Goal: Information Seeking & Learning: Learn about a topic

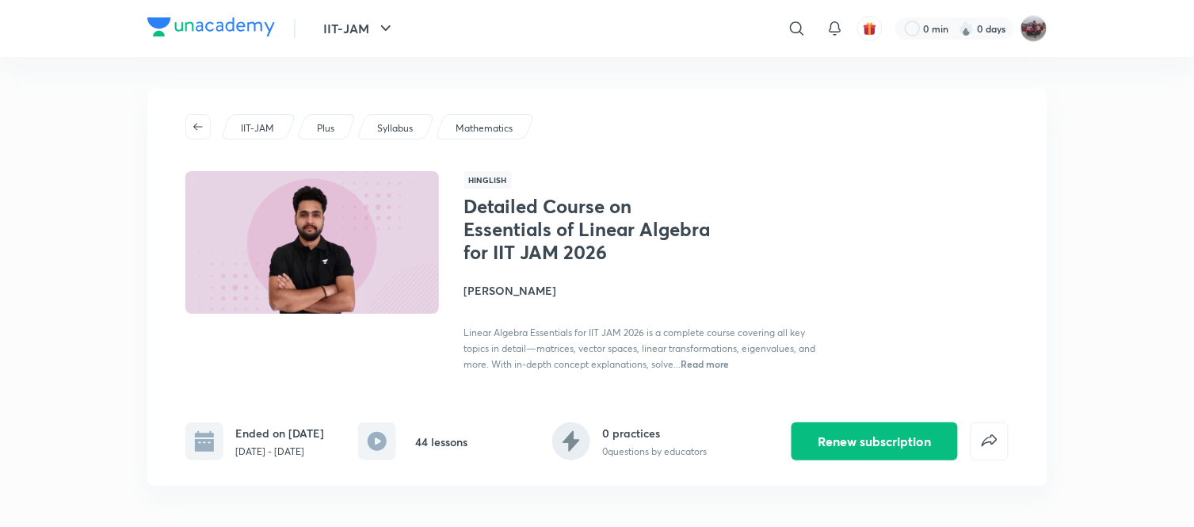
click at [508, 287] on h4 "Gaurav Kumar" at bounding box center [641, 290] width 355 height 17
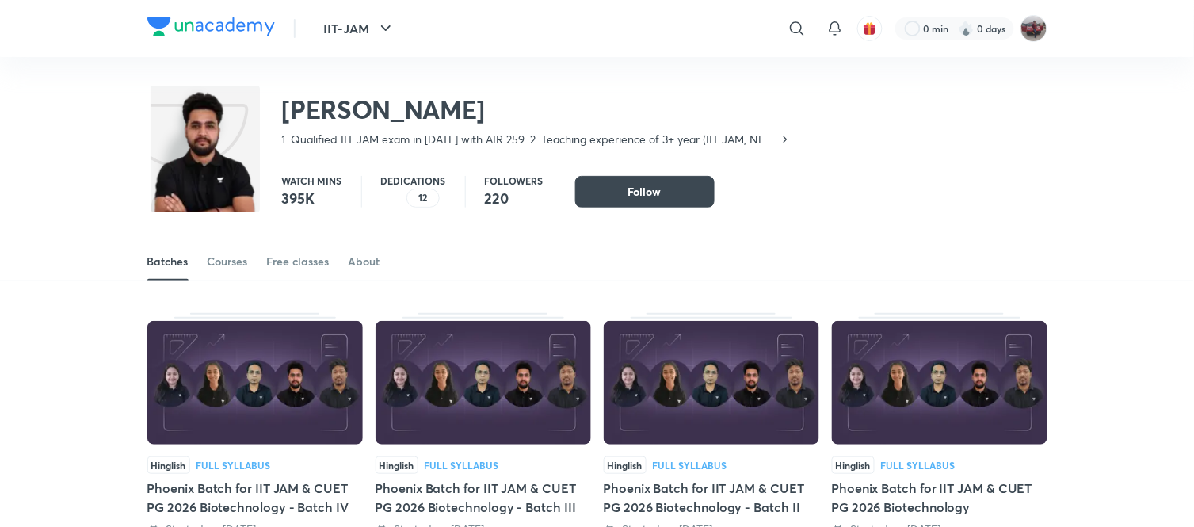
scroll to position [70, 0]
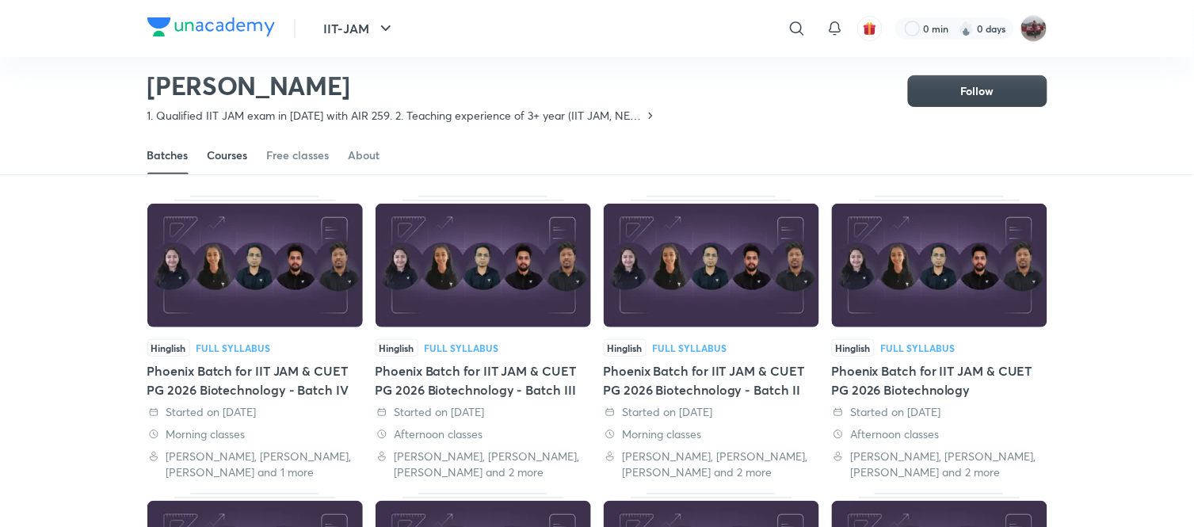
click at [241, 159] on div "Courses" at bounding box center [228, 155] width 40 height 16
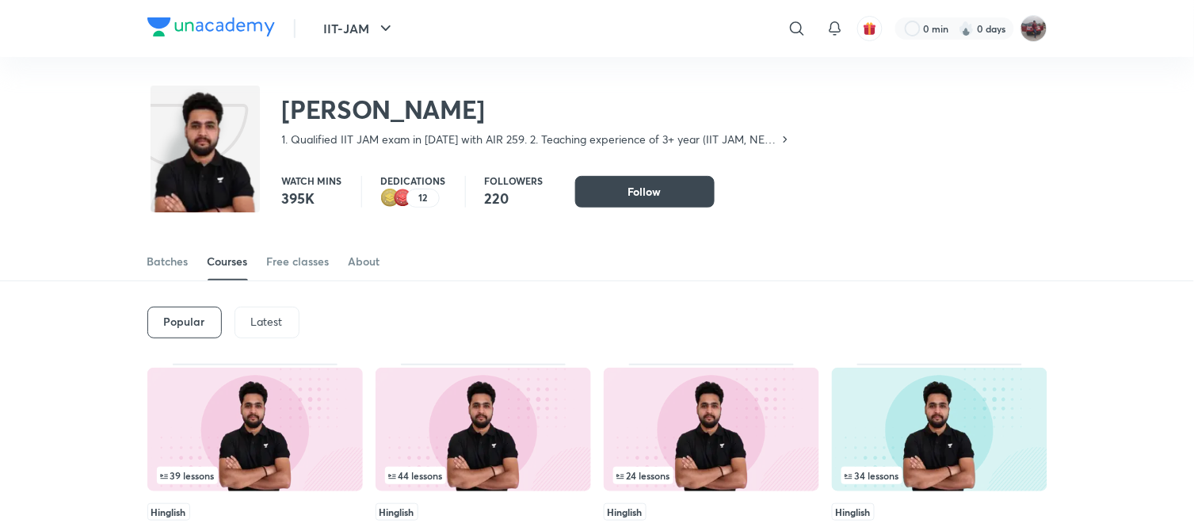
click at [274, 321] on p "Latest" at bounding box center [267, 321] width 32 height 13
